Goal: Information Seeking & Learning: Learn about a topic

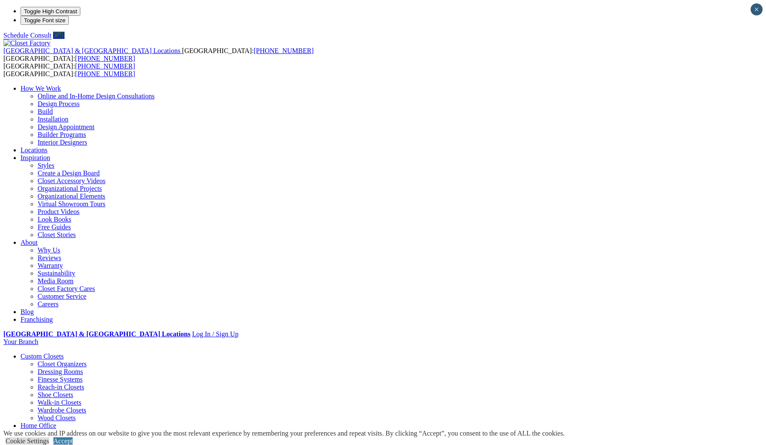
click at [40, 429] on link "Garage" at bounding box center [31, 432] width 20 height 7
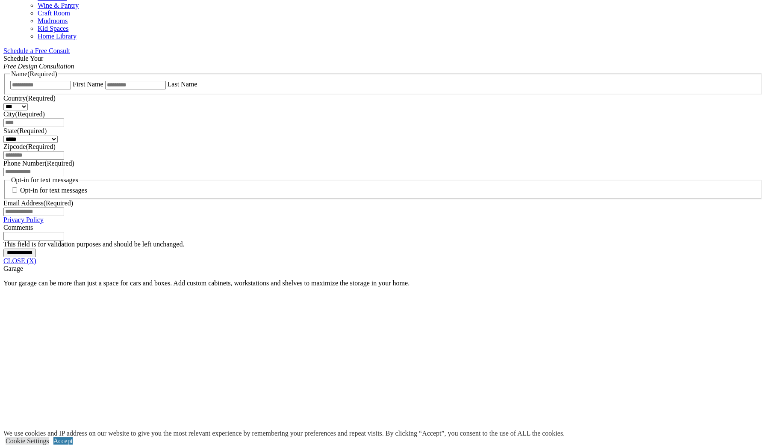
scroll to position [529, 0]
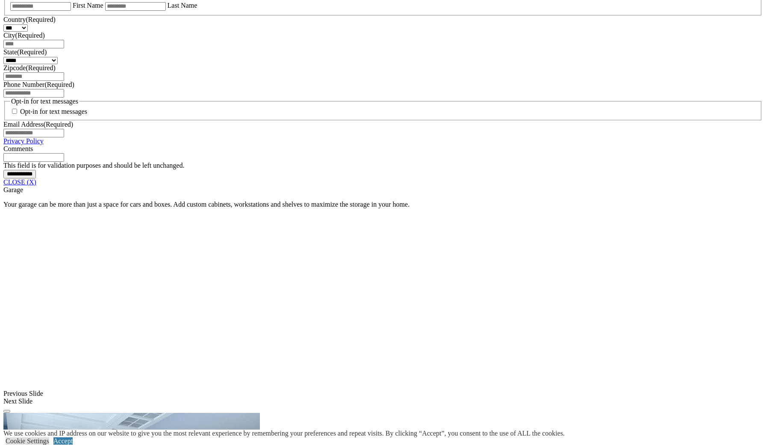
scroll to position [610, 0]
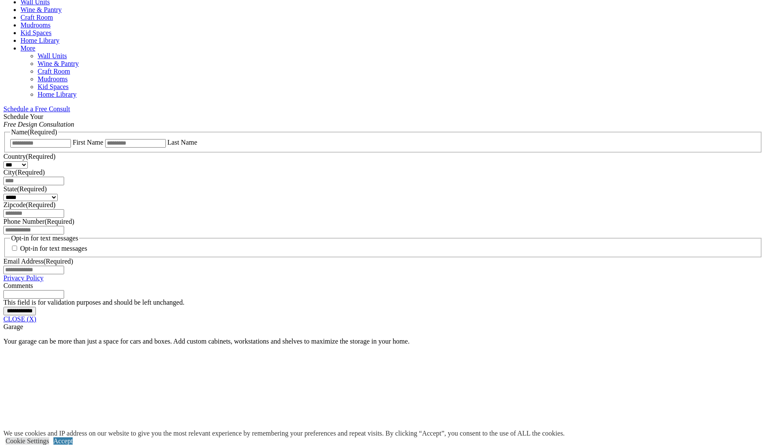
scroll to position [470, 0]
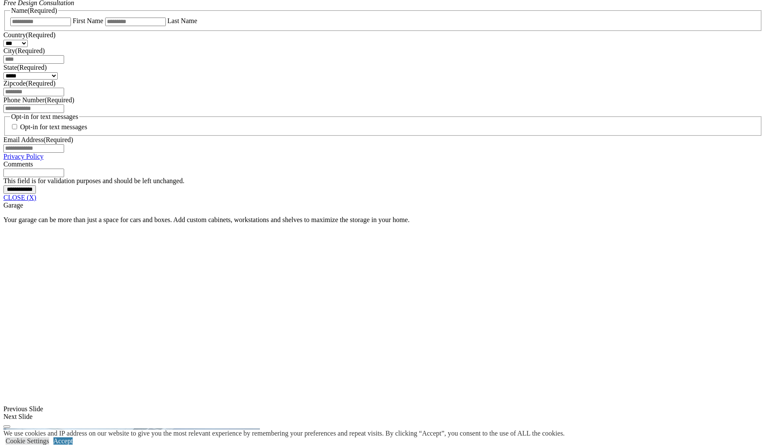
scroll to position [591, 0]
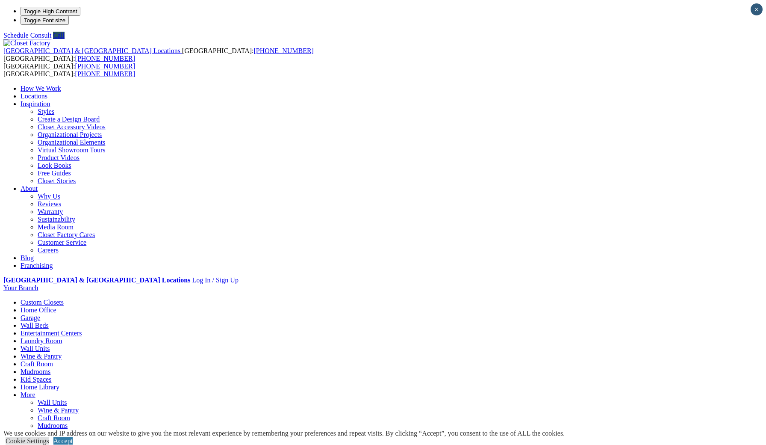
click at [40, 314] on link "Garage" at bounding box center [31, 317] width 20 height 7
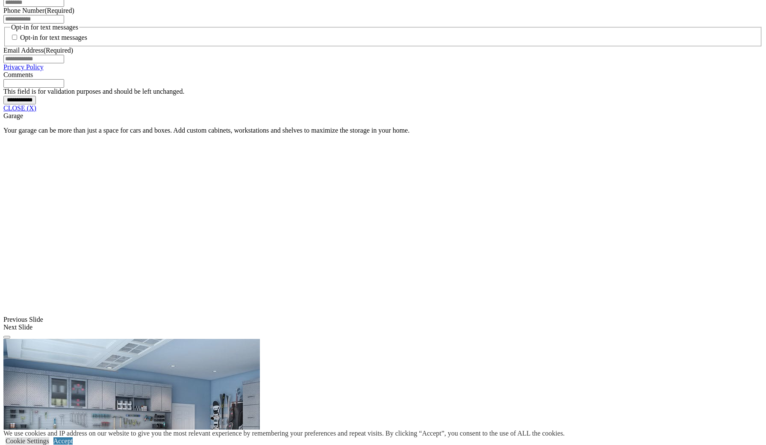
scroll to position [679, 0]
